Goal: Task Accomplishment & Management: Complete application form

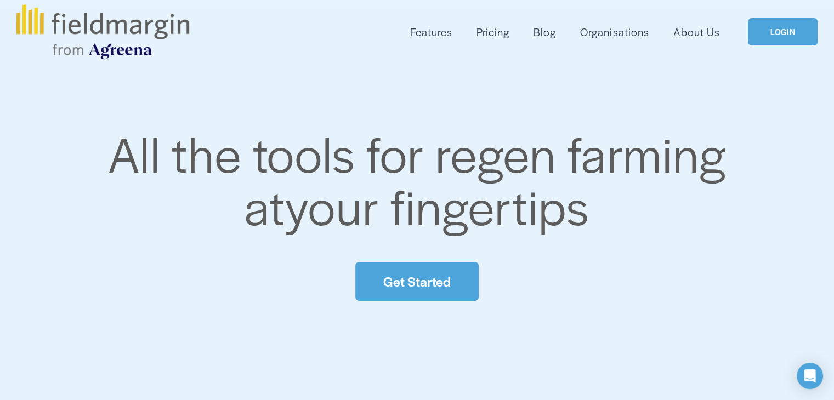
scroll to position [11, 0]
click at [429, 292] on link "Get Started" at bounding box center [416, 282] width 123 height 39
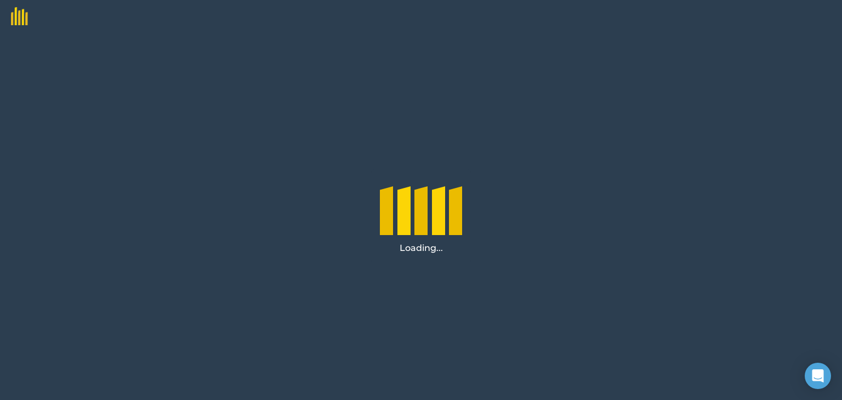
click at [682, 276] on div "Loading..." at bounding box center [421, 216] width 842 height 367
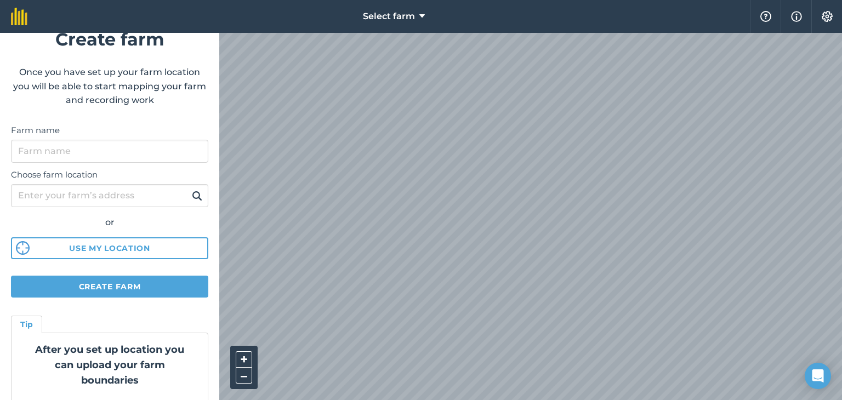
scroll to position [7, 0]
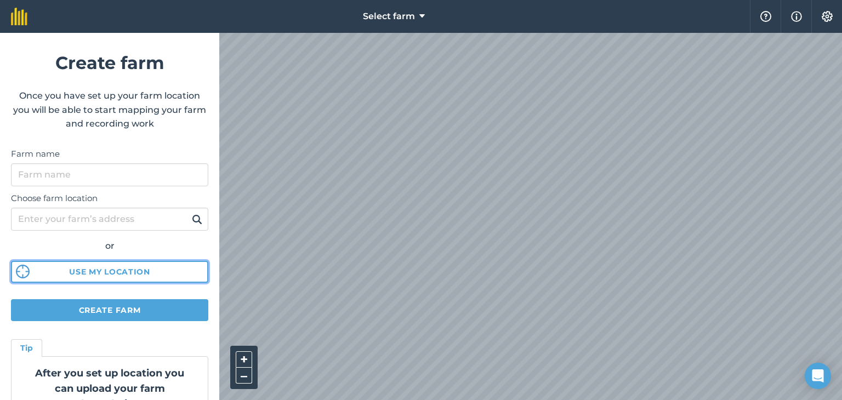
click at [115, 274] on button "Use my location" at bounding box center [109, 272] width 197 height 22
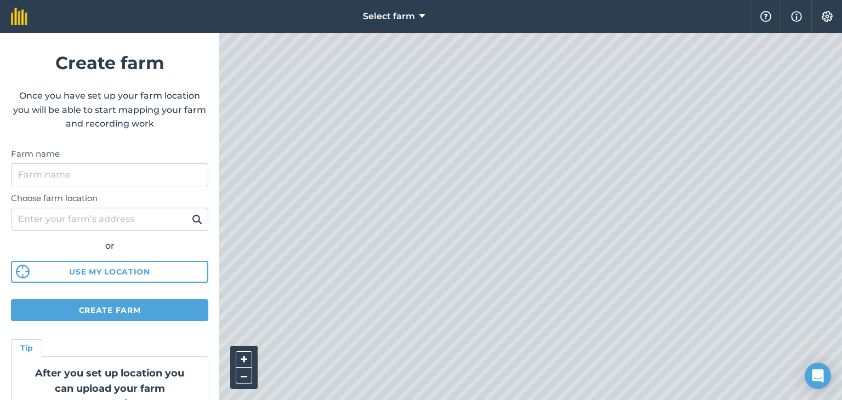
click at [840, 0] on html "Select farm Help Info Settings Create farm Once you have set up your farm locat…" at bounding box center [421, 200] width 842 height 400
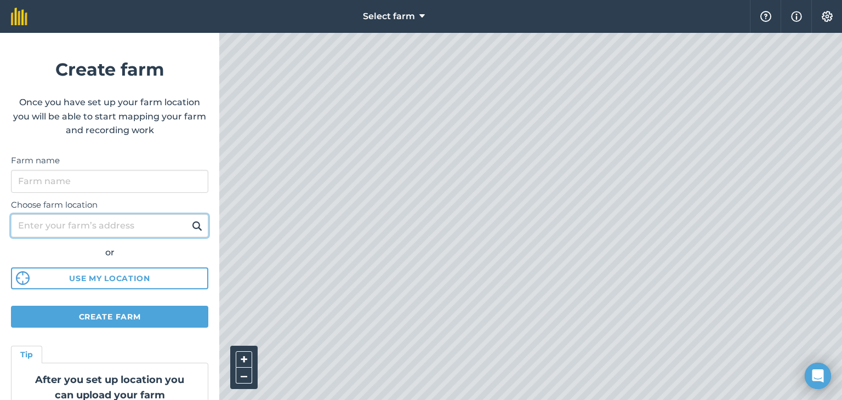
click at [130, 224] on input "Choose farm location" at bounding box center [109, 225] width 197 height 23
click at [189, 219] on button at bounding box center [197, 226] width 17 height 14
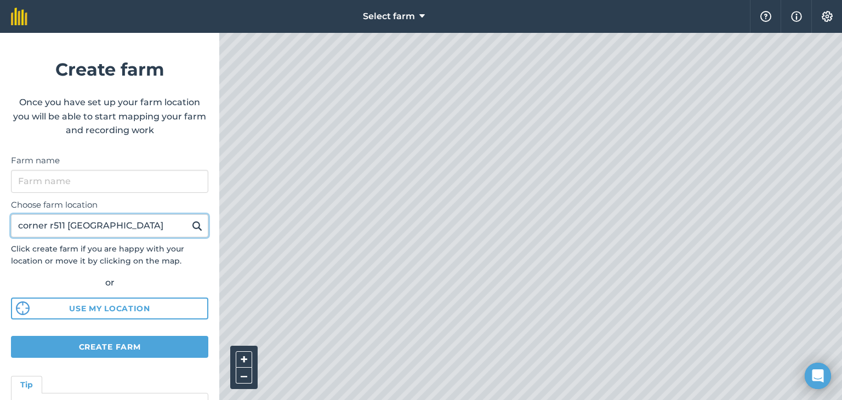
click at [173, 224] on input "corner r511 [GEOGRAPHIC_DATA]" at bounding box center [109, 225] width 197 height 23
type input "corner r511 [GEOGRAPHIC_DATA]"
click at [189, 219] on button at bounding box center [197, 226] width 17 height 14
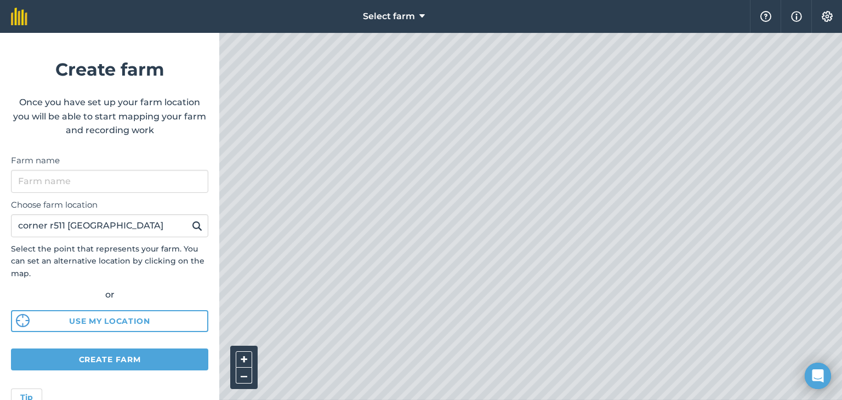
scroll to position [0, 0]
click at [243, 356] on button "+" at bounding box center [244, 359] width 16 height 16
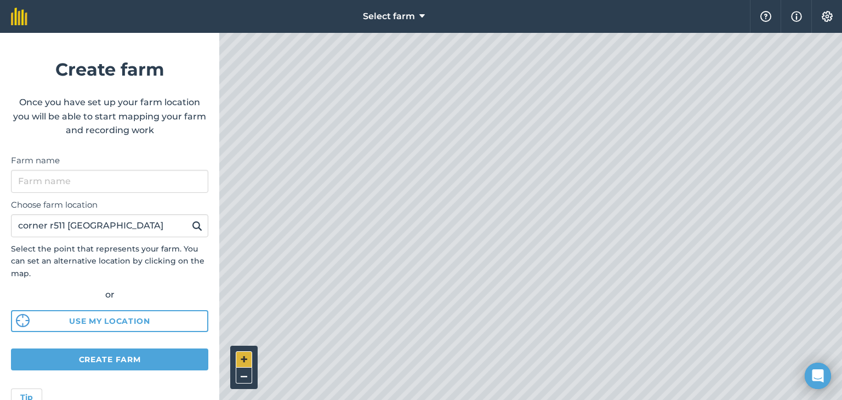
click at [243, 356] on button "+" at bounding box center [244, 359] width 16 height 16
click at [246, 369] on button "–" at bounding box center [244, 376] width 16 height 16
